Goal: Check status: Check status

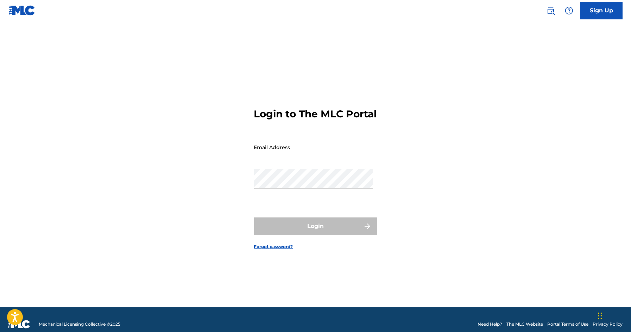
click at [293, 156] on input "Email Address" at bounding box center [313, 147] width 119 height 20
type input "[PERSON_NAME][EMAIL_ADDRESS][DOMAIN_NAME]"
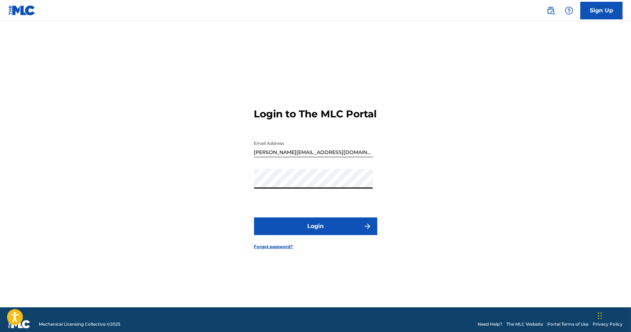
click at [310, 227] on button "Login" at bounding box center [315, 226] width 123 height 18
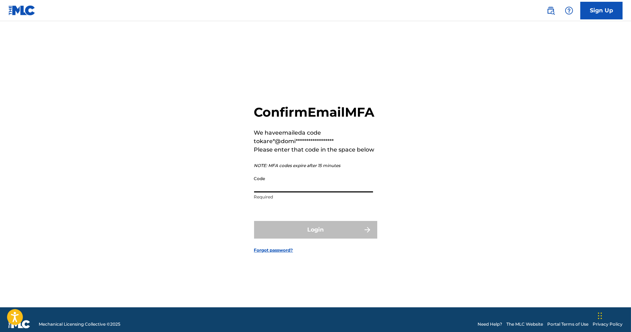
click at [298, 189] on input "Code" at bounding box center [313, 182] width 119 height 20
paste input "161672"
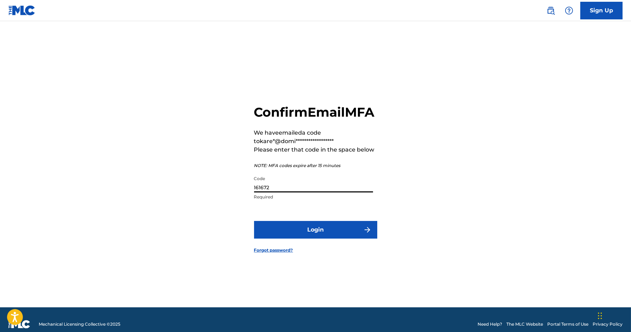
type input "161672"
click at [254, 221] on button "Login" at bounding box center [315, 230] width 123 height 18
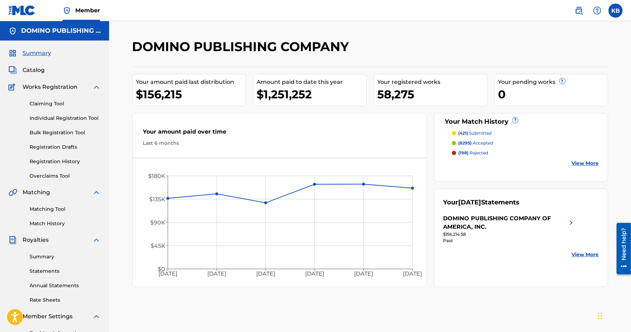
click at [42, 271] on link "Statements" at bounding box center [65, 270] width 71 height 7
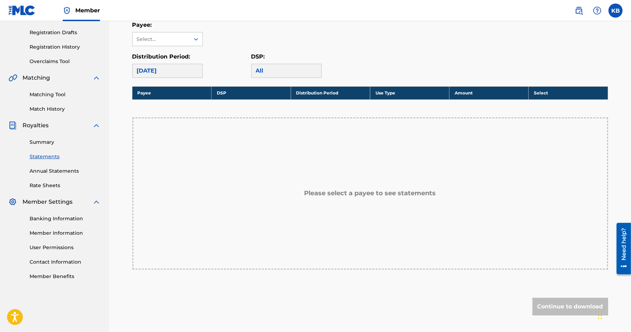
scroll to position [119, 0]
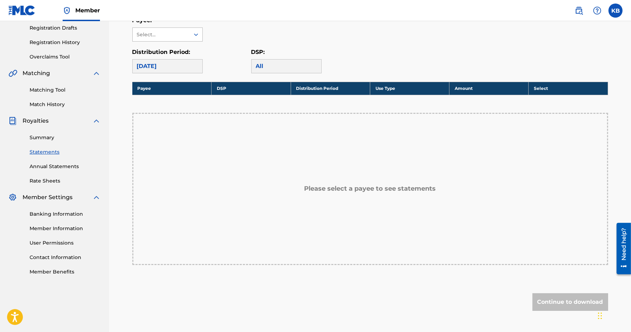
click at [168, 35] on div "Select..." at bounding box center [161, 34] width 48 height 7
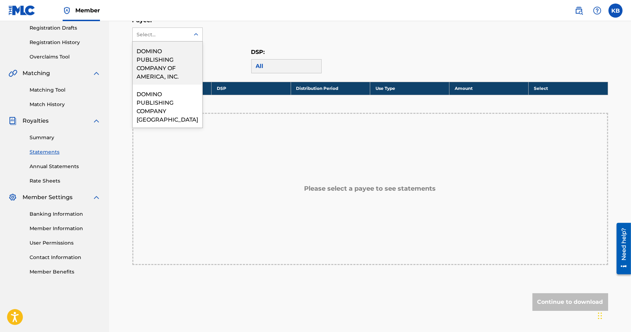
click at [165, 62] on div "DOMINO PUBLISHING COMPANY OF AMERICA, INC." at bounding box center [168, 63] width 70 height 43
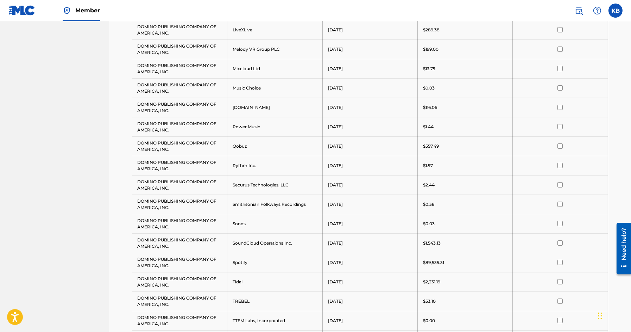
scroll to position [501, 0]
